Goal: Check status: Check status

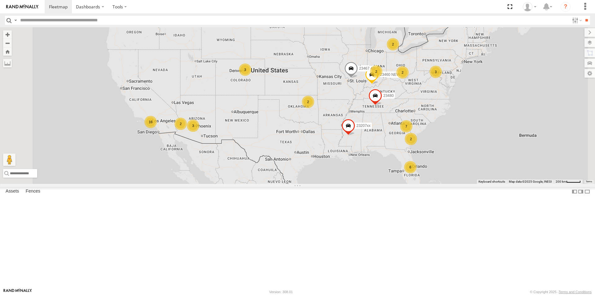
click at [358, 56] on div "6 3 16 3 7 2 23207xx 3 2 2 2 2 23480 23460 NEW 23467 4G 2" at bounding box center [297, 105] width 595 height 157
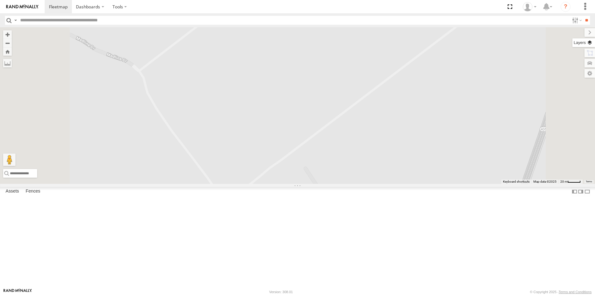
click at [590, 47] on label at bounding box center [583, 42] width 23 height 9
click at [0, 0] on span "Overlays" at bounding box center [0, 0] width 0 height 0
click at [0, 0] on span "Basemaps" at bounding box center [0, 0] width 0 height 0
click at [0, 0] on span "Satellite + Roadmap" at bounding box center [0, 0] width 0 height 0
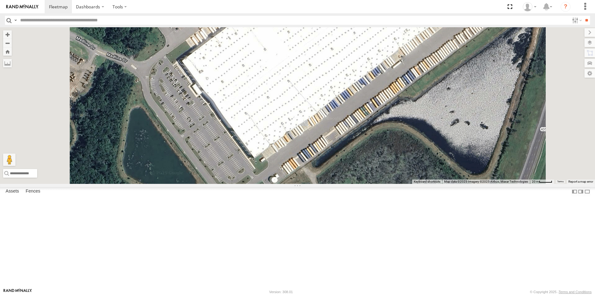
click at [0, 0] on span "Satellite" at bounding box center [0, 0] width 0 height 0
click at [426, 125] on div "23207xx 23480 23460 NEW 23467 4G 2" at bounding box center [297, 105] width 595 height 157
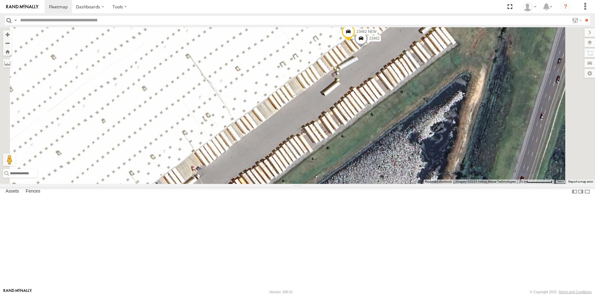
drag, startPoint x: 439, startPoint y: 87, endPoint x: 411, endPoint y: 126, distance: 47.9
click at [411, 126] on div "23207xx 23480 23460 NEW 23467 4G 23462 23462 NEW" at bounding box center [297, 105] width 595 height 157
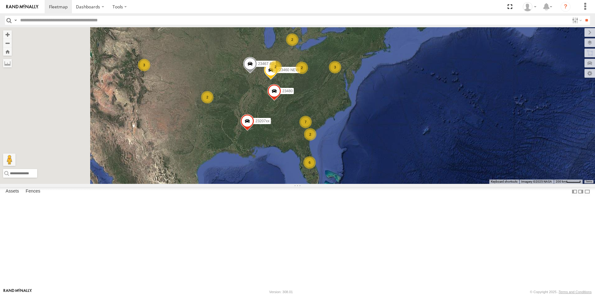
drag, startPoint x: 243, startPoint y: 121, endPoint x: 316, endPoint y: 142, distance: 75.8
click at [316, 142] on div "23207xx 23480 23460 NEW 23467 4G 6 3 3 7 2 2 2 2 2" at bounding box center [297, 105] width 595 height 157
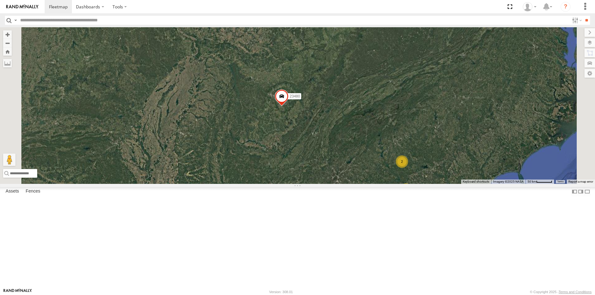
click at [0, 0] on span "Satellite + Roadmap" at bounding box center [0, 0] width 0 height 0
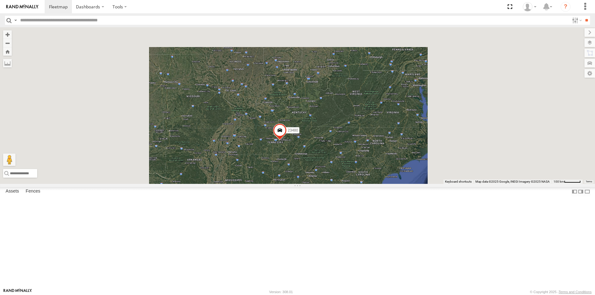
drag, startPoint x: 365, startPoint y: 226, endPoint x: 362, endPoint y: 121, distance: 105.6
click at [362, 121] on div "23480" at bounding box center [297, 105] width 595 height 157
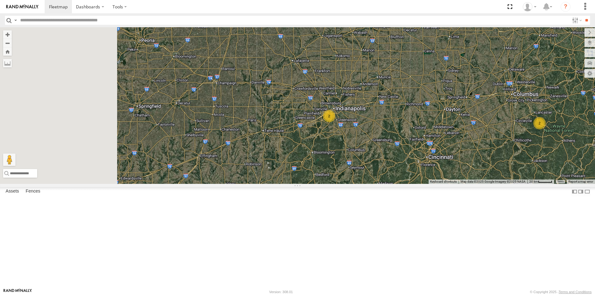
drag, startPoint x: 327, startPoint y: 171, endPoint x: 375, endPoint y: 167, distance: 48.8
click at [375, 167] on div "2 2 23460 NEW" at bounding box center [297, 105] width 595 height 157
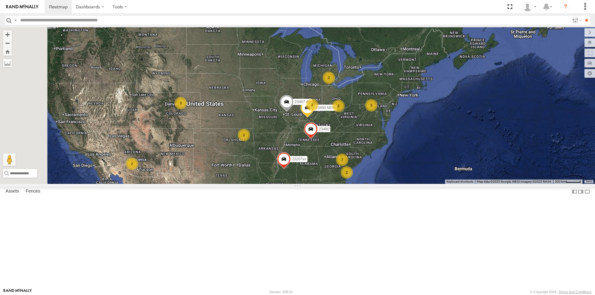
drag, startPoint x: 248, startPoint y: 150, endPoint x: 350, endPoint y: 147, distance: 101.6
click at [350, 147] on div "23460 NEW 23467 4G 23207xx 23480 6 3 3 7 2 2 2 2 2 2" at bounding box center [297, 105] width 595 height 157
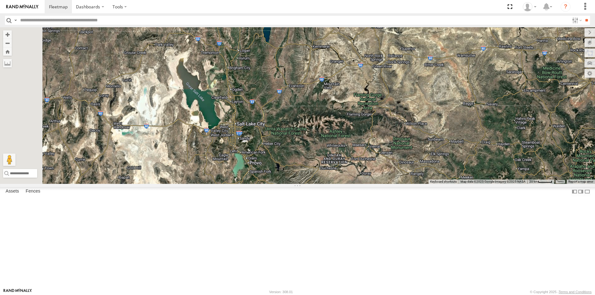
click at [271, 177] on div "23460 NEW 23467 4G 23207xx 23480" at bounding box center [297, 105] width 595 height 157
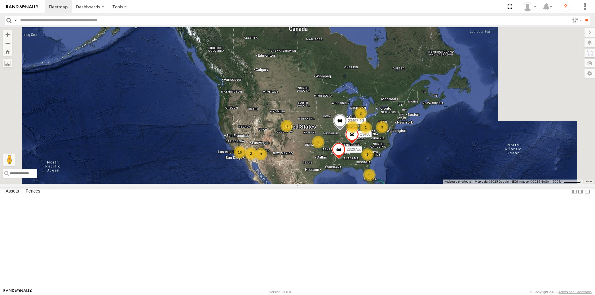
drag, startPoint x: 414, startPoint y: 188, endPoint x: 422, endPoint y: 197, distance: 11.9
click at [395, 184] on div "23467 4G 6 3 16 3 9 3 23207xx 3 2 2 2 23480 2" at bounding box center [297, 105] width 595 height 157
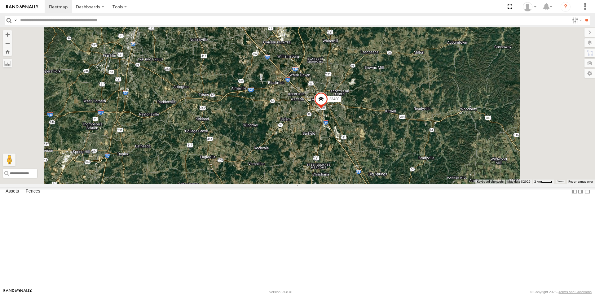
click at [339, 101] on span "23480" at bounding box center [334, 99] width 10 height 4
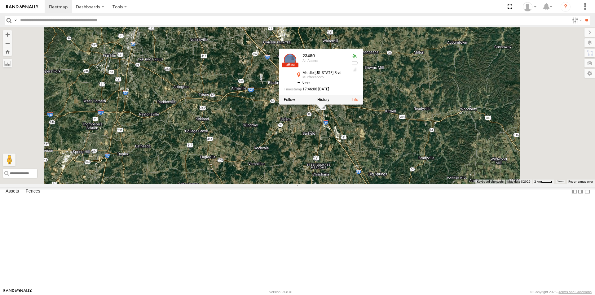
click at [392, 180] on div "23467 4G 23207xx 23480 23460 NEW 23480 All Assets Middle Tennessee Blvd Murfree…" at bounding box center [297, 105] width 595 height 157
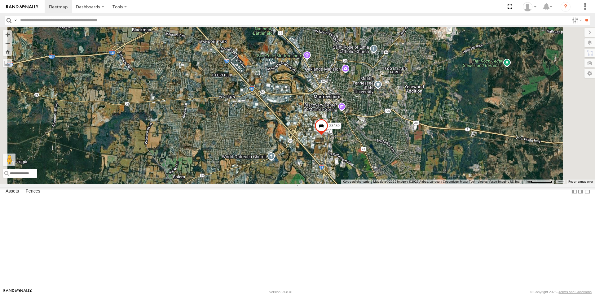
click at [328, 136] on span at bounding box center [321, 127] width 14 height 17
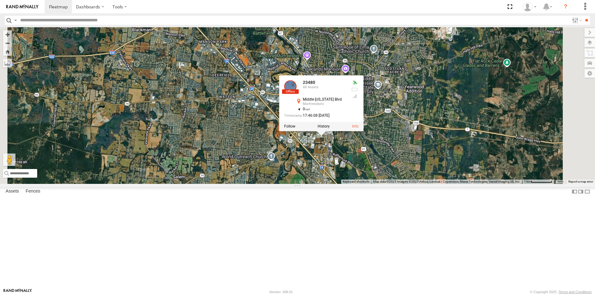
drag, startPoint x: 382, startPoint y: 205, endPoint x: 387, endPoint y: 200, distance: 7.2
click at [381, 184] on div "23467 4G 23207xx 23480 23460 NEW 23480 All Assets Middle Tennessee Blvd Murfree…" at bounding box center [297, 105] width 595 height 157
click at [386, 184] on div "23467 4G 23207xx 23480 23460 NEW 23480 All Assets Middle Tennessee Blvd Murfree…" at bounding box center [297, 105] width 595 height 157
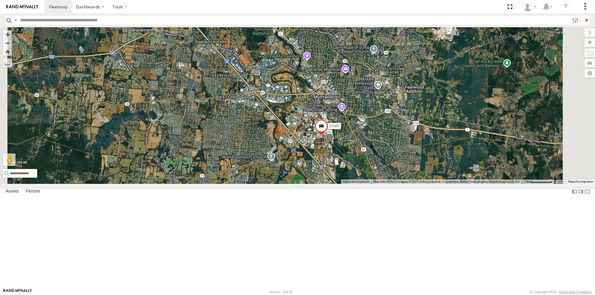
drag, startPoint x: 398, startPoint y: 184, endPoint x: 416, endPoint y: 187, distance: 18.5
click at [275, 187] on label "Mark Location" at bounding box center [260, 188] width 32 height 7
click at [328, 132] on span at bounding box center [321, 123] width 14 height 17
